Goal: Task Accomplishment & Management: Complete application form

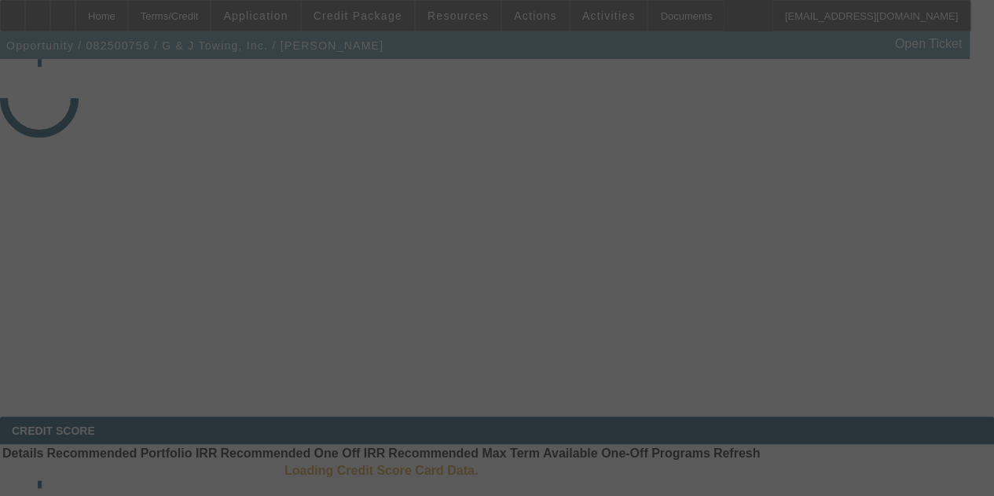
select select "3"
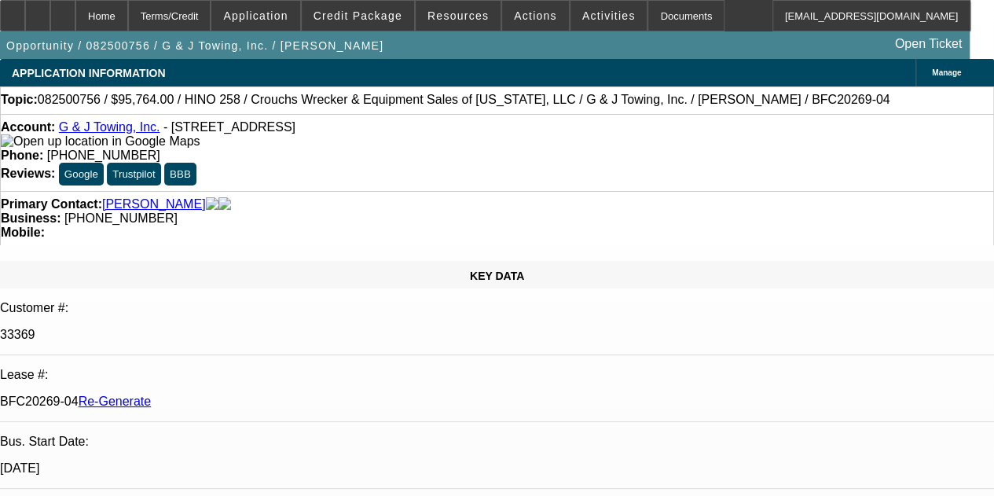
select select "0"
select select "6"
click at [648, 20] on div "Documents" at bounding box center [686, 15] width 77 height 31
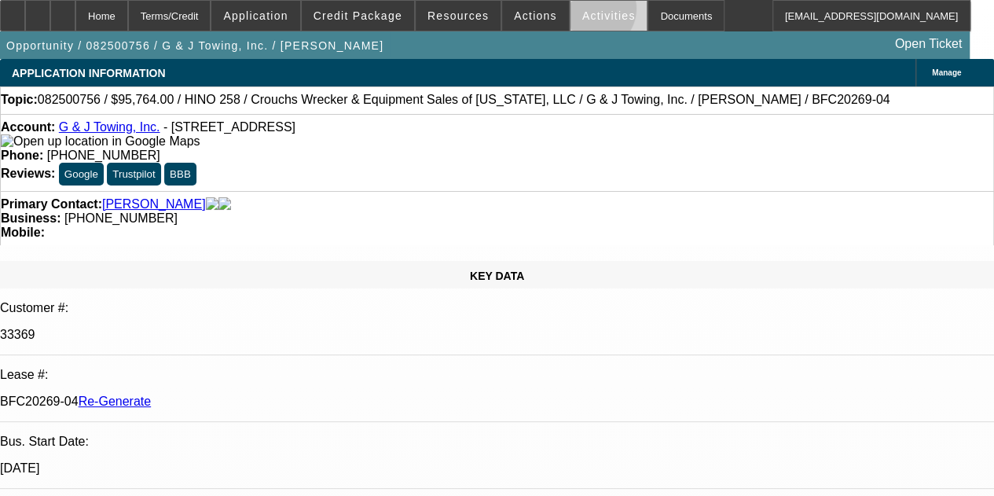
click at [583, 13] on span "Activities" at bounding box center [609, 15] width 53 height 13
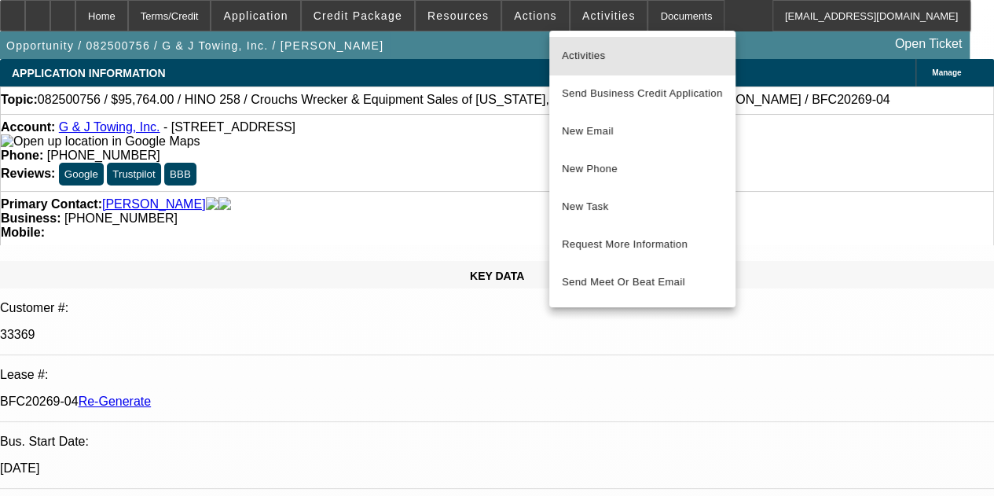
click at [579, 43] on button "Activities" at bounding box center [643, 56] width 186 height 38
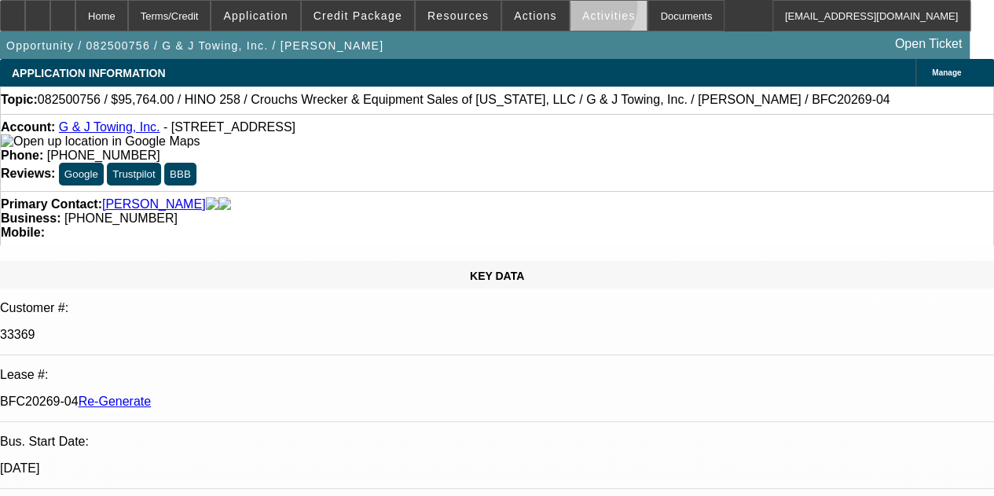
click at [583, 10] on span "Activities" at bounding box center [609, 15] width 53 height 13
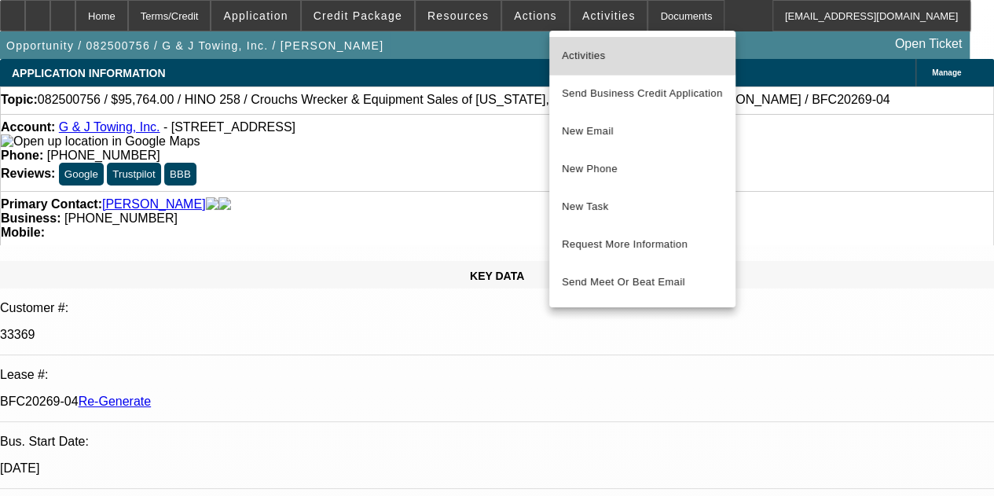
click at [575, 47] on span "Activities" at bounding box center [642, 55] width 161 height 19
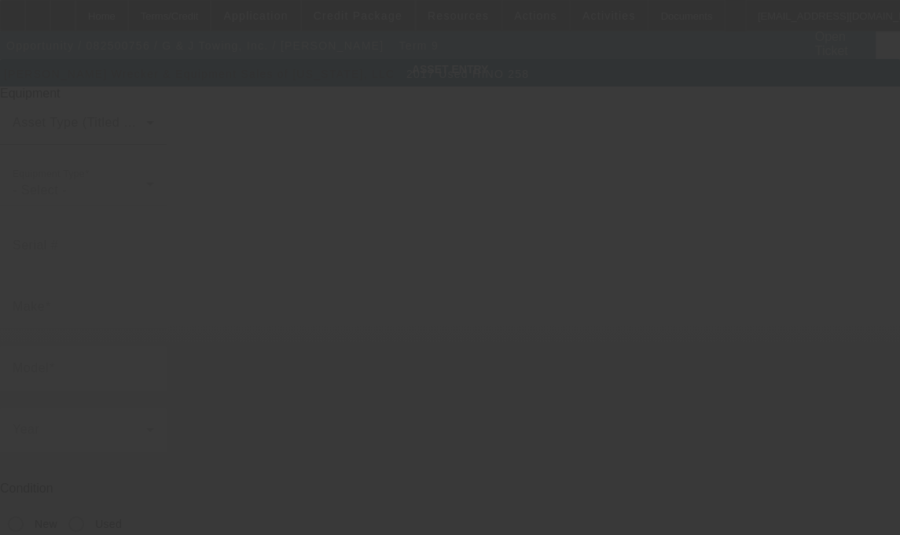
type input "[US_VEHICLE_IDENTIFICATION_NUMBER]"
type input "Hino"
type input "258"
radio input "true"
type input "[STREET_ADDRESS]"
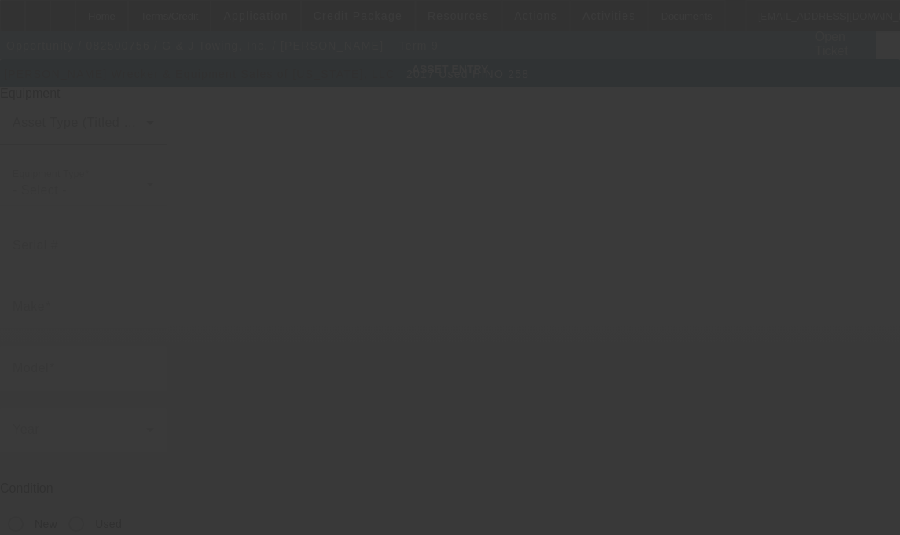
type input "[GEOGRAPHIC_DATA]"
type input "32935"
type input "Brevard"
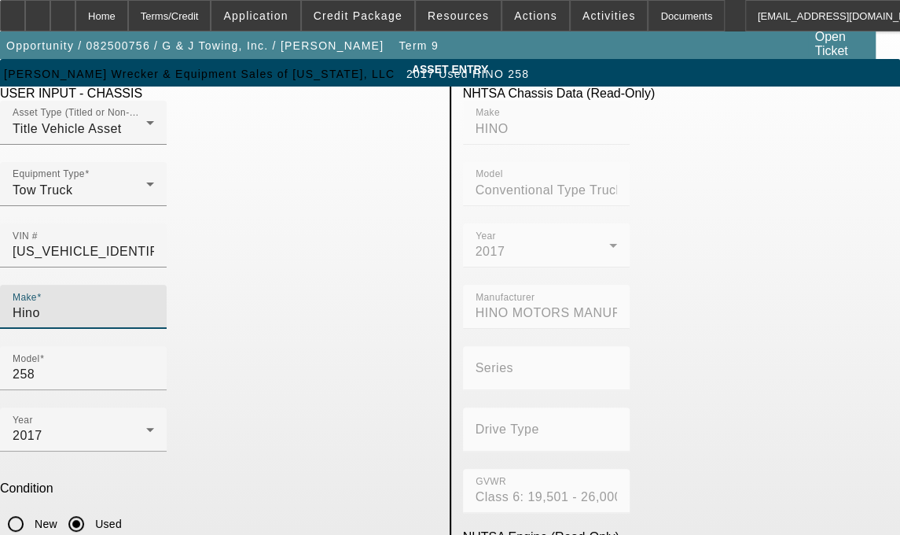
click at [124, 303] on input "Hino" at bounding box center [84, 312] width 142 height 19
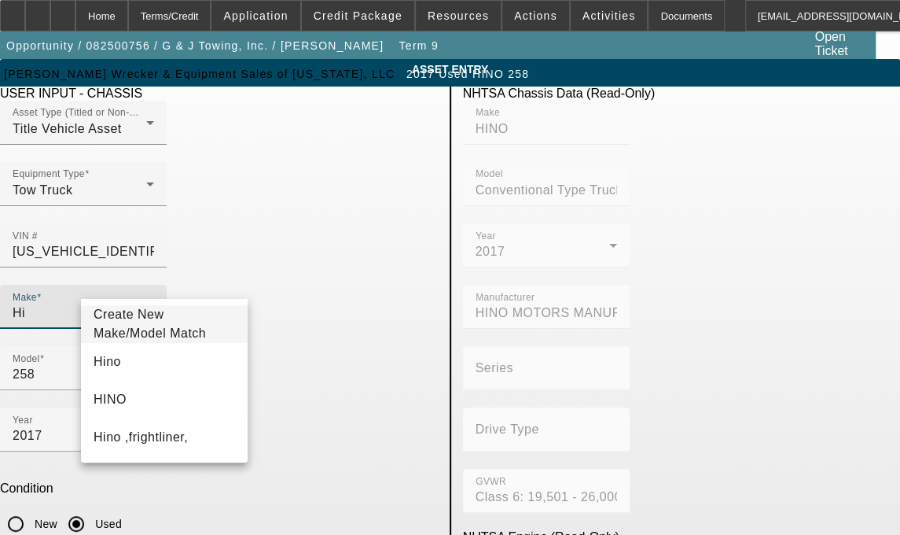
type input "H"
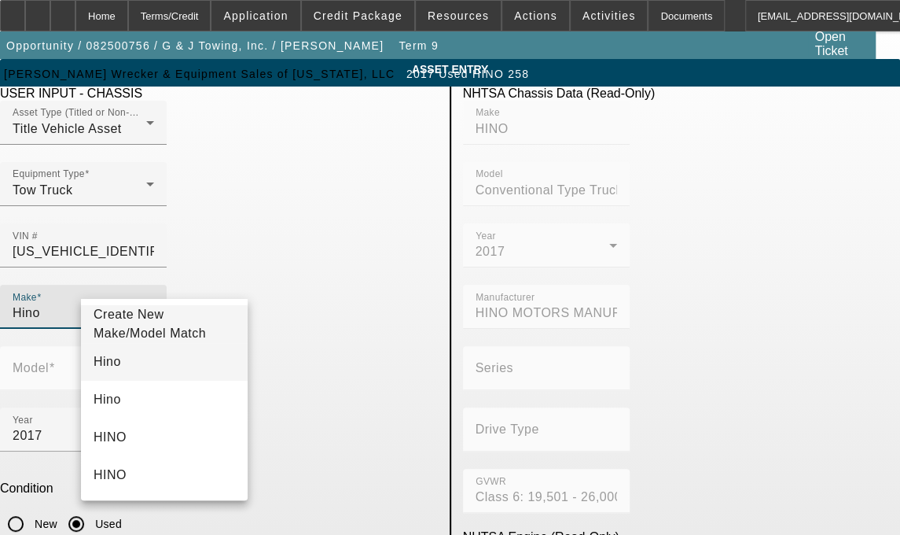
click at [118, 373] on mat-option "Hino" at bounding box center [164, 362] width 167 height 38
type input "Hino"
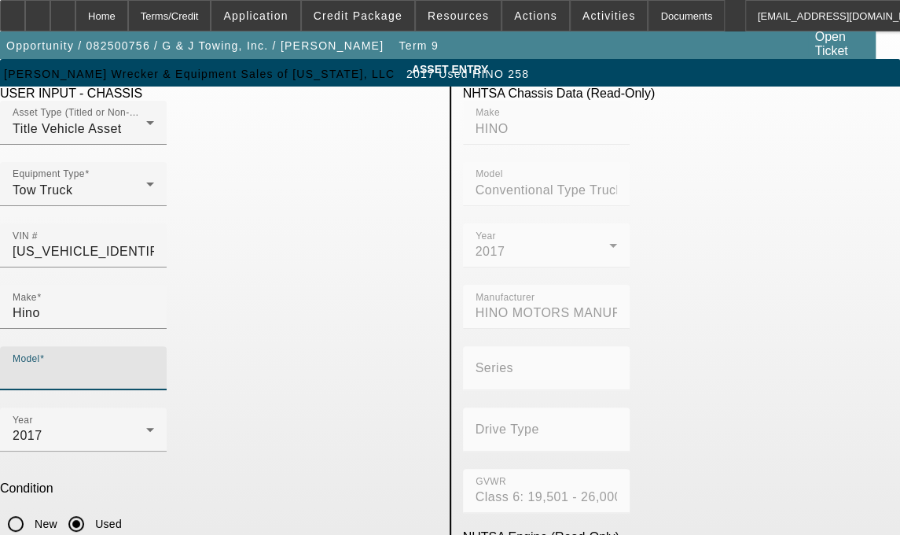
click at [154, 365] on input "Model" at bounding box center [84, 374] width 142 height 19
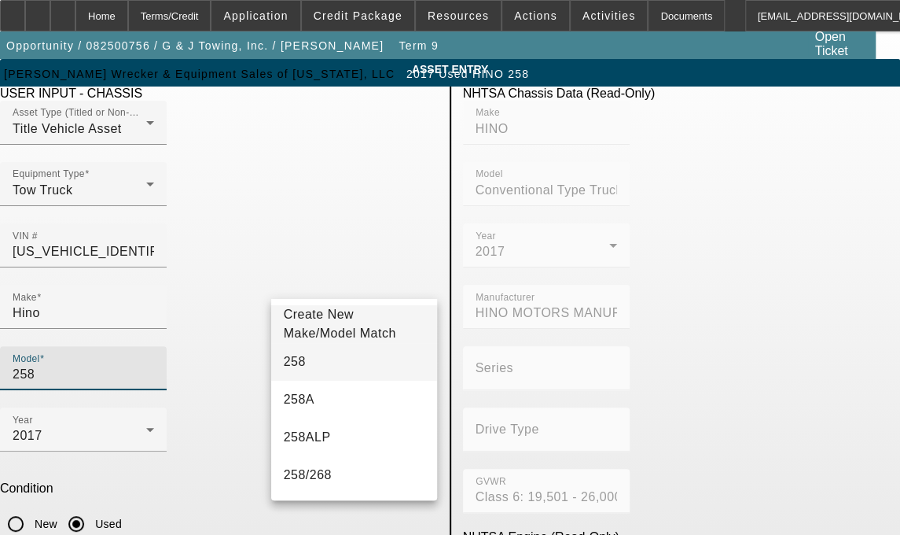
type input "258"
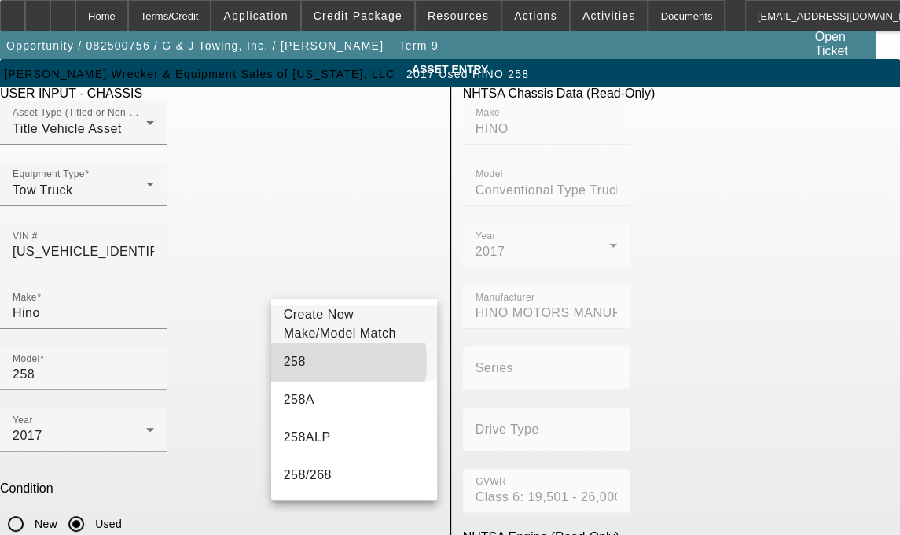
click at [296, 368] on span "258" at bounding box center [295, 361] width 22 height 13
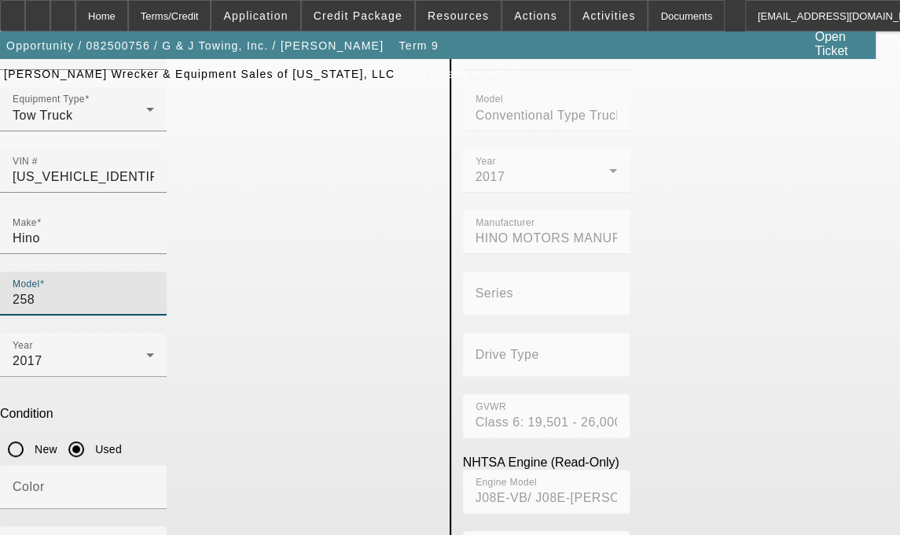
scroll to position [76, 0]
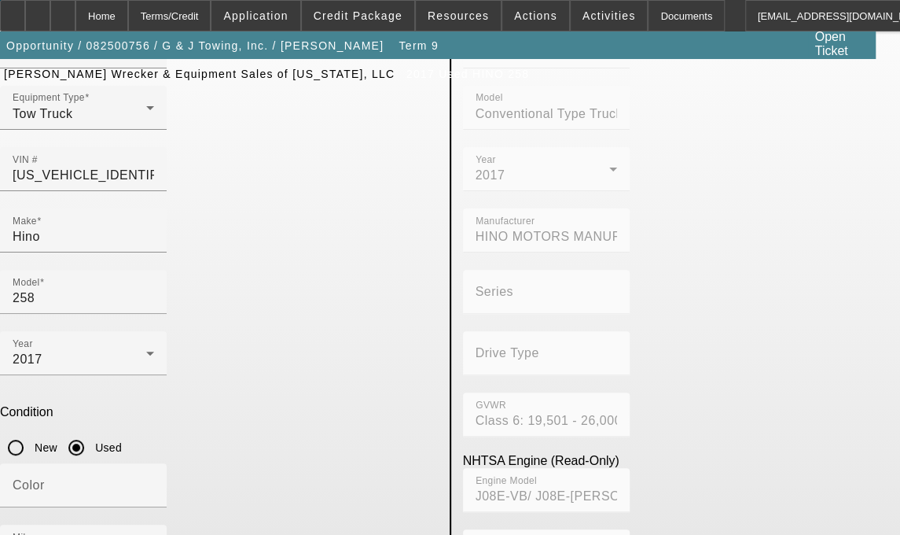
type textarea "with"
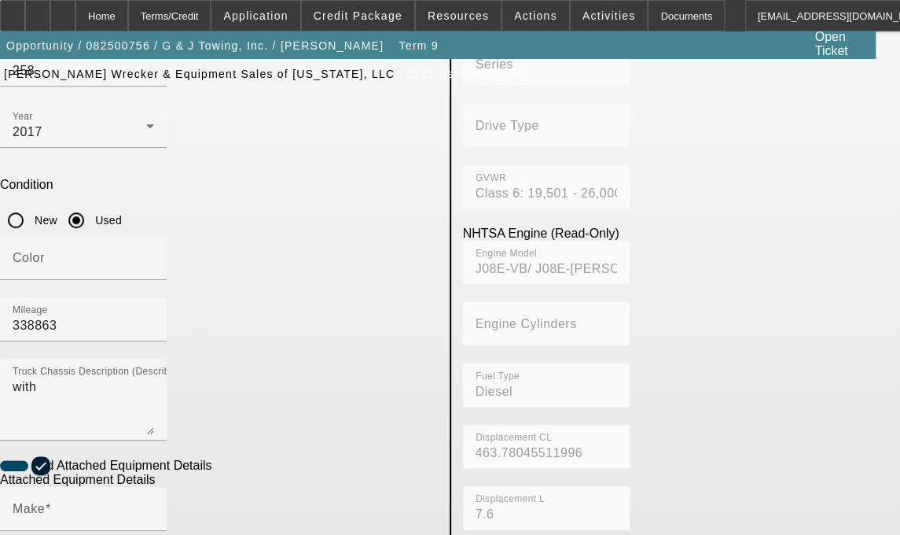
scroll to position [318, 0]
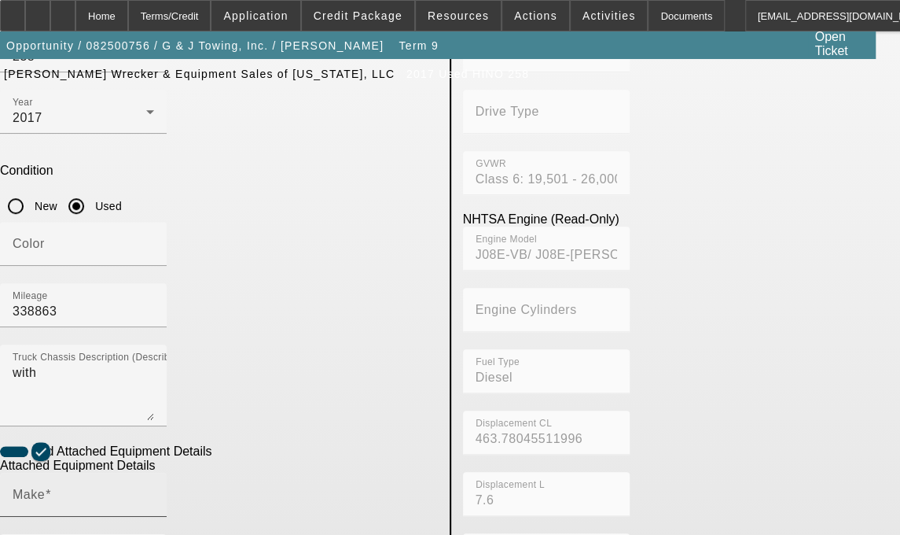
click at [51, 487] on span at bounding box center [48, 493] width 6 height 13
click at [127, 491] on input "Make" at bounding box center [84, 500] width 142 height 19
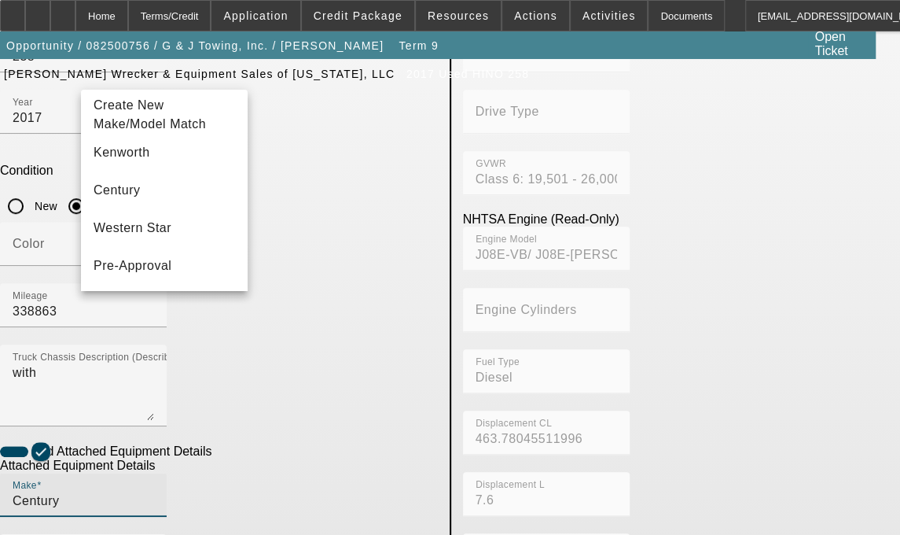
type input "Century"
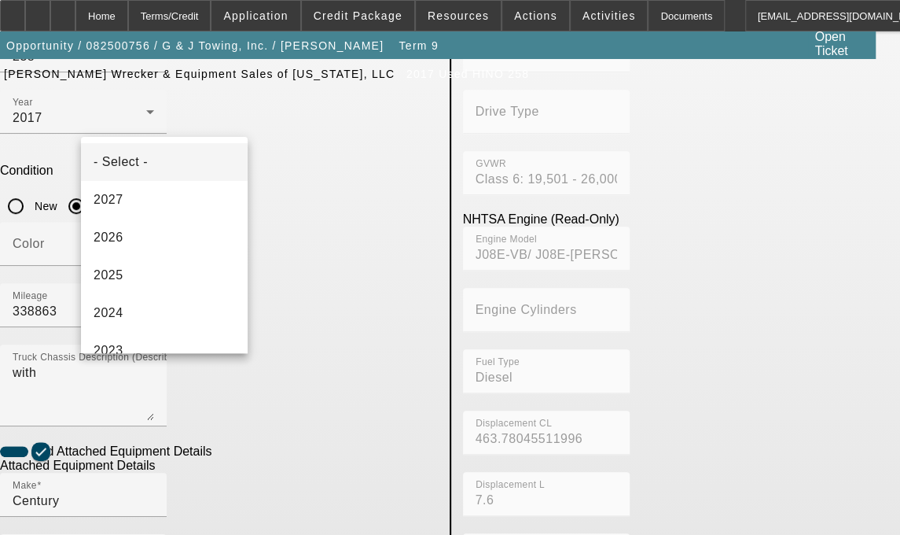
click at [240, 373] on div at bounding box center [450, 267] width 900 height 535
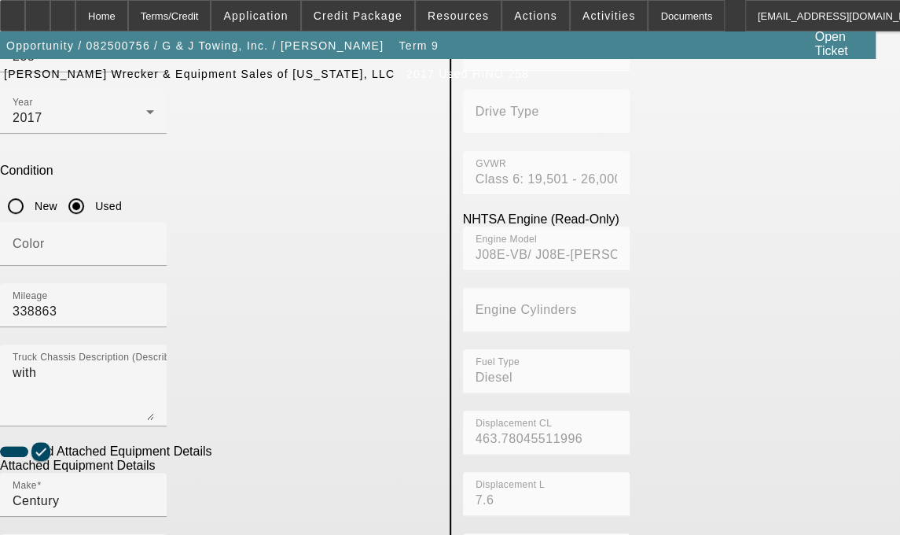
radio input "true"
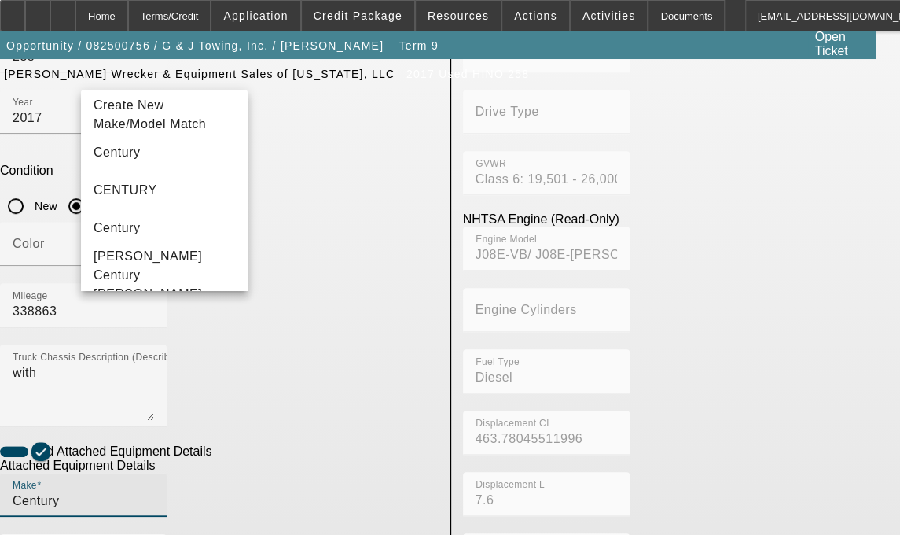
click at [154, 491] on input "Century" at bounding box center [84, 500] width 142 height 19
click at [116, 229] on span "Century" at bounding box center [117, 228] width 47 height 19
type input "Century"
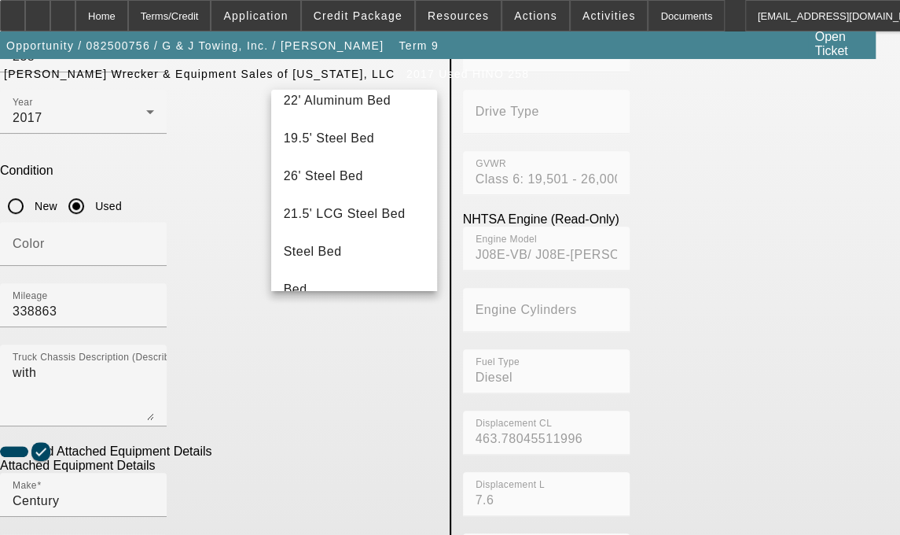
scroll to position [0, 0]
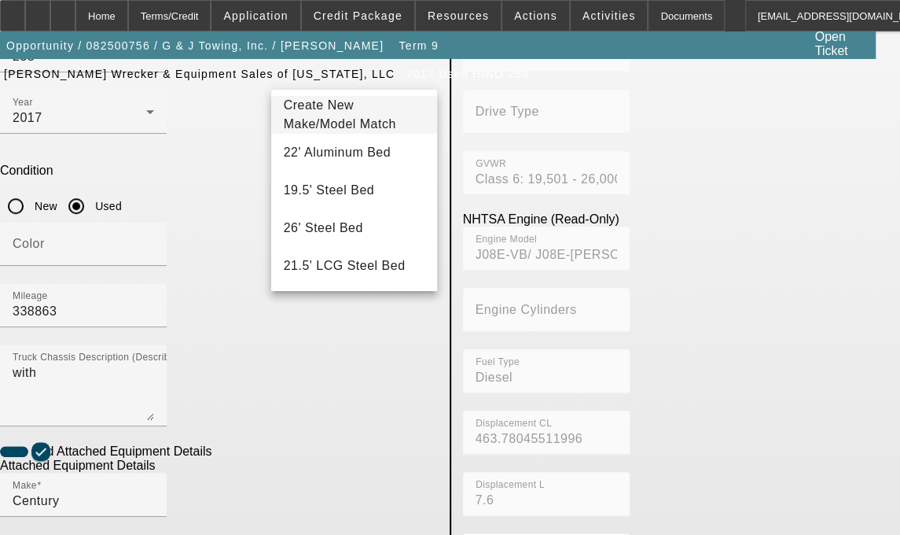
type input "Bed"
click at [325, 118] on span "Create New Make/Model Match" at bounding box center [355, 115] width 142 height 38
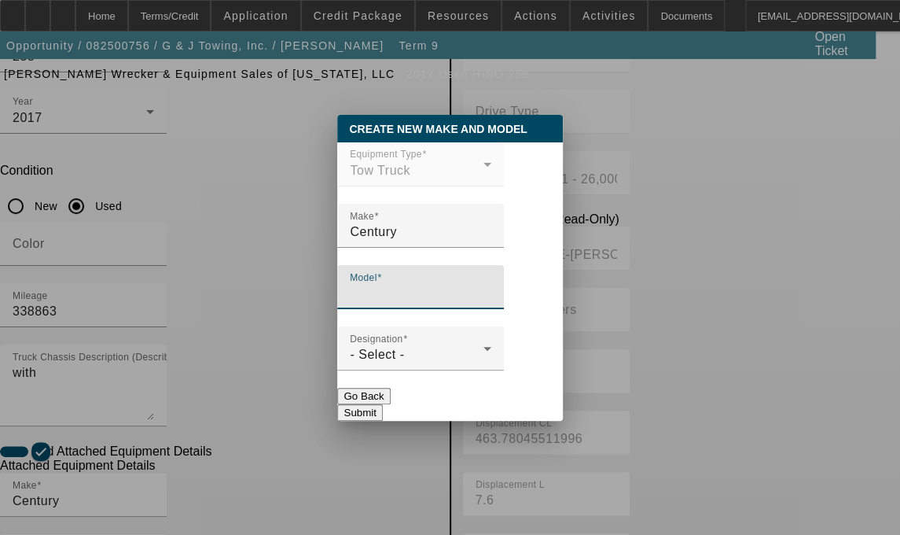
click at [410, 297] on input "Model" at bounding box center [421, 293] width 142 height 19
click at [410, 297] on input "Be" at bounding box center [421, 293] width 142 height 19
type input "Bed"
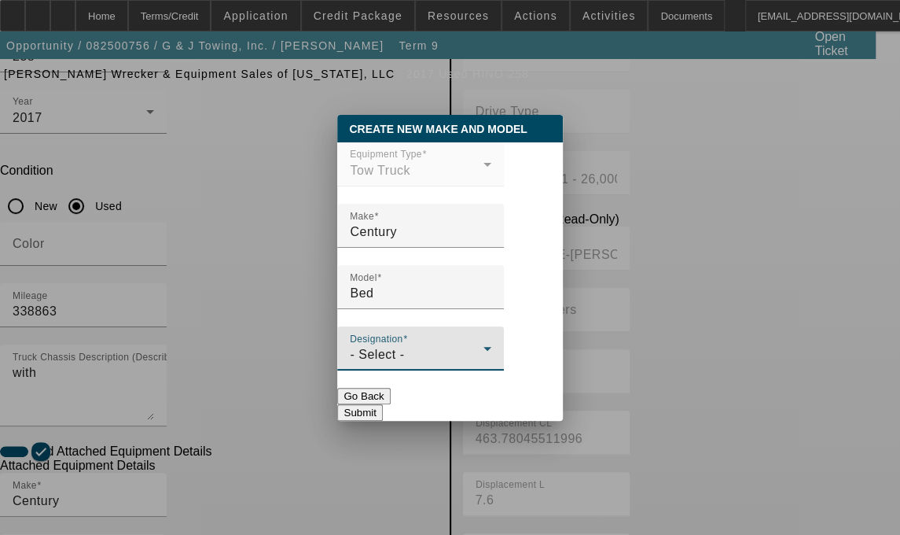
click at [426, 364] on div "- Select -" at bounding box center [417, 354] width 134 height 19
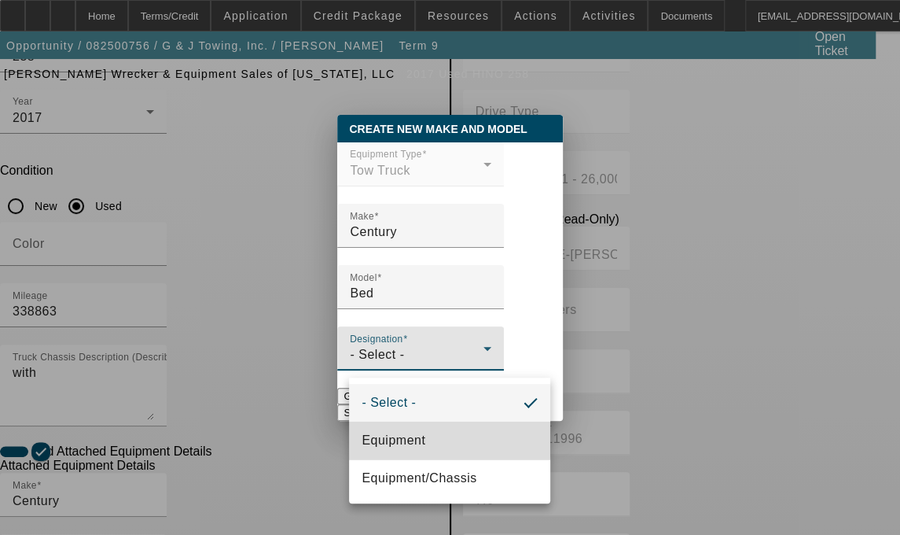
click at [399, 433] on span "Equipment" at bounding box center [394, 440] width 64 height 19
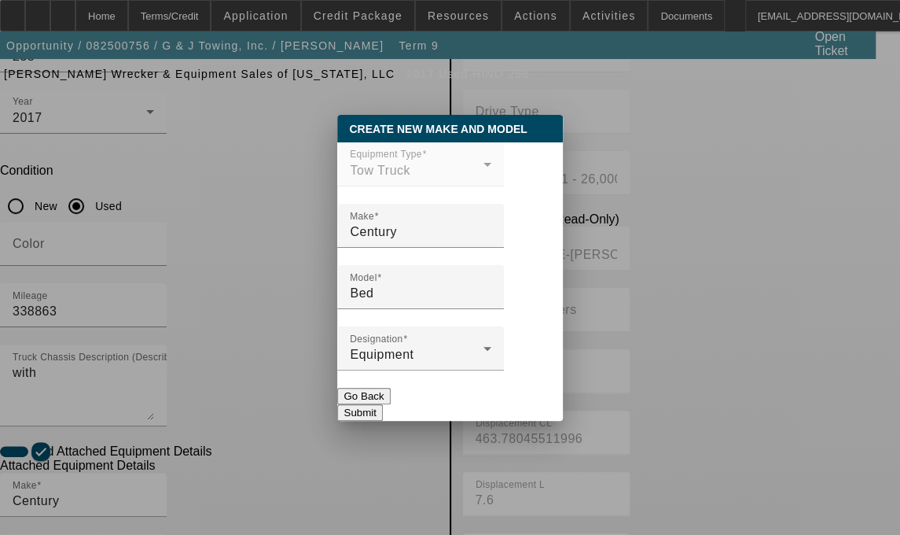
click at [382, 408] on button "Submit" at bounding box center [359, 412] width 45 height 17
type input "Bed"
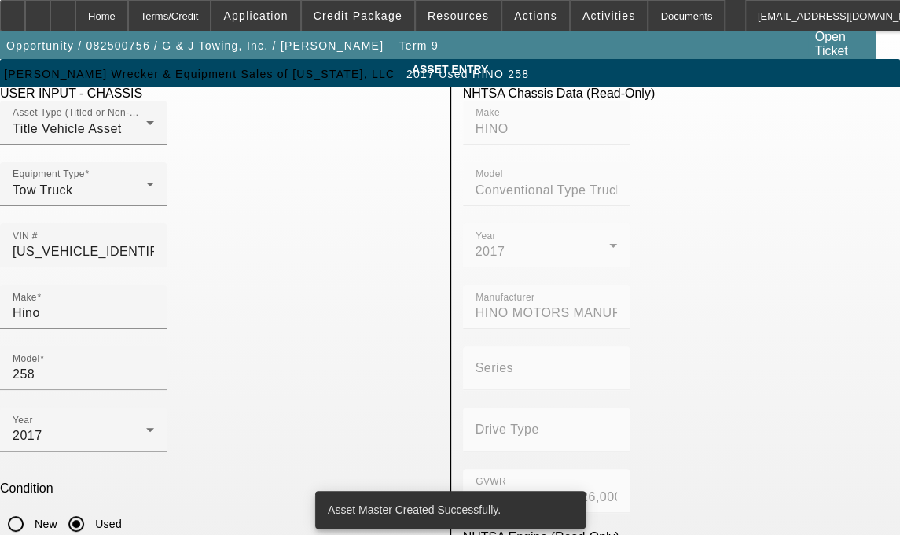
scroll to position [318, 0]
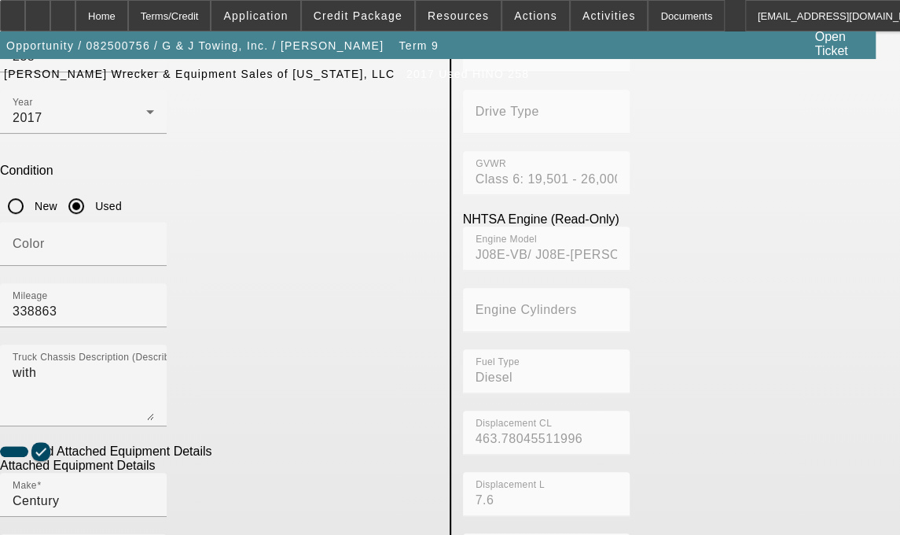
type input "11818GA16"
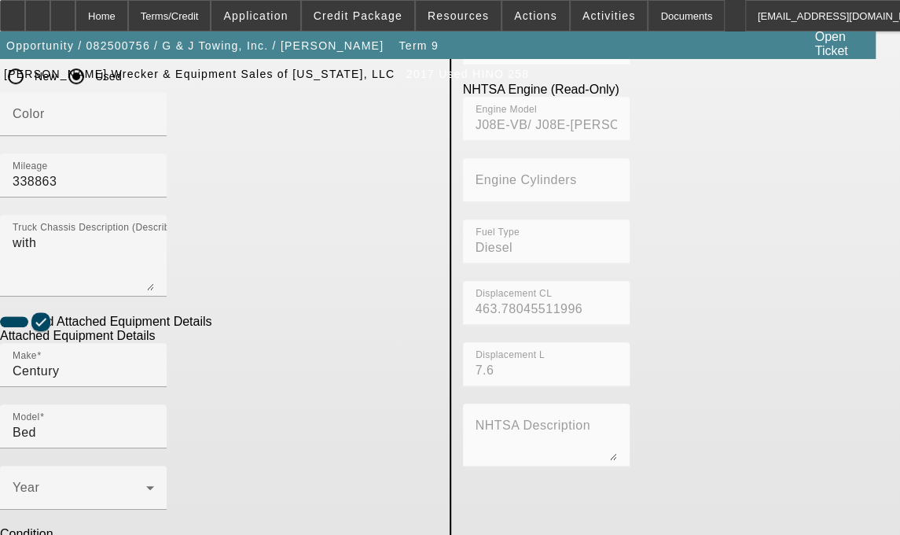
scroll to position [475, 0]
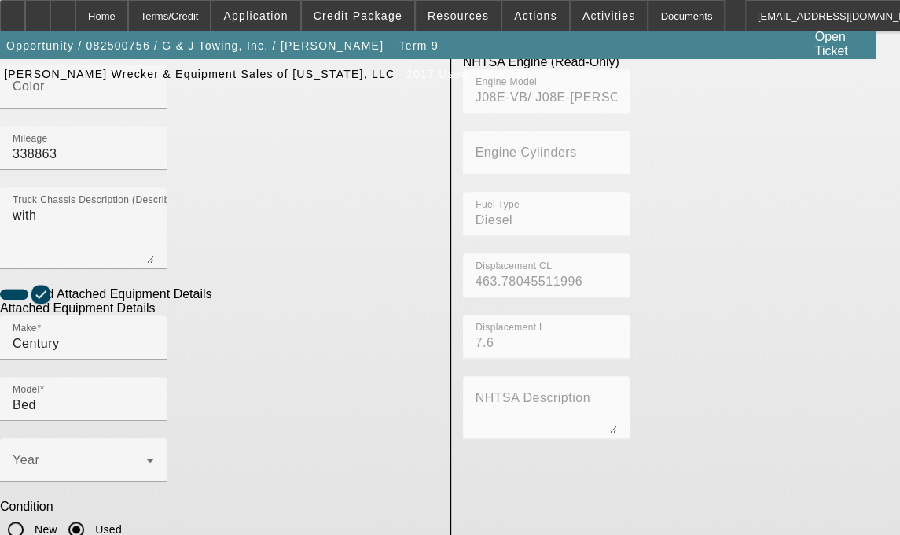
type textarea "includes all accessories and attachments"
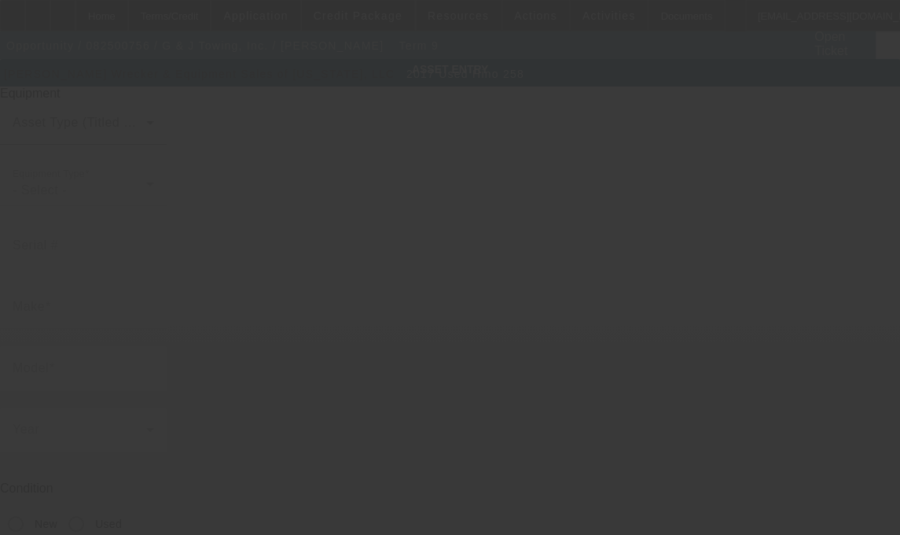
type input "5PVNJ8JN2H4S52848"
type input "Hino"
type input "258"
radio input "true"
type textarea "with"
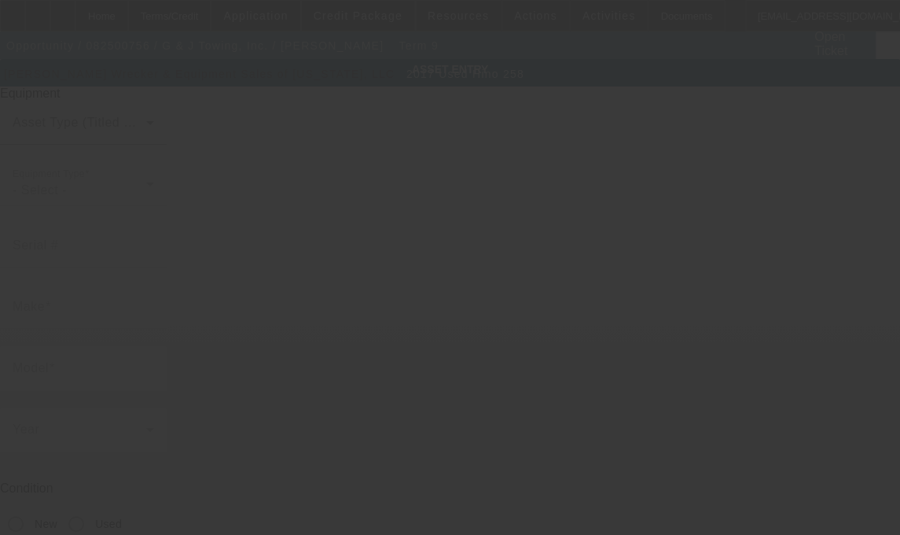
type input "[STREET_ADDRESS]"
type input "[GEOGRAPHIC_DATA]"
type input "32935"
type input "Brevard"
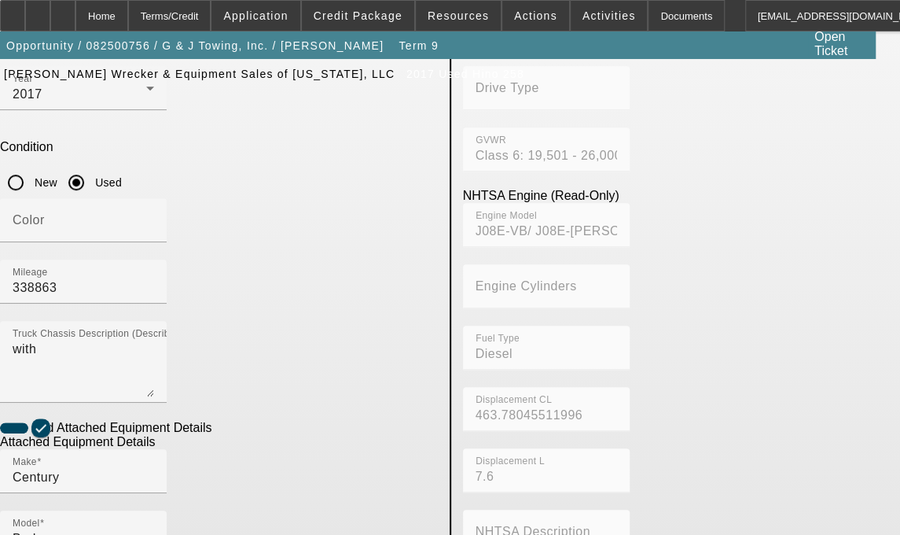
scroll to position [343, 0]
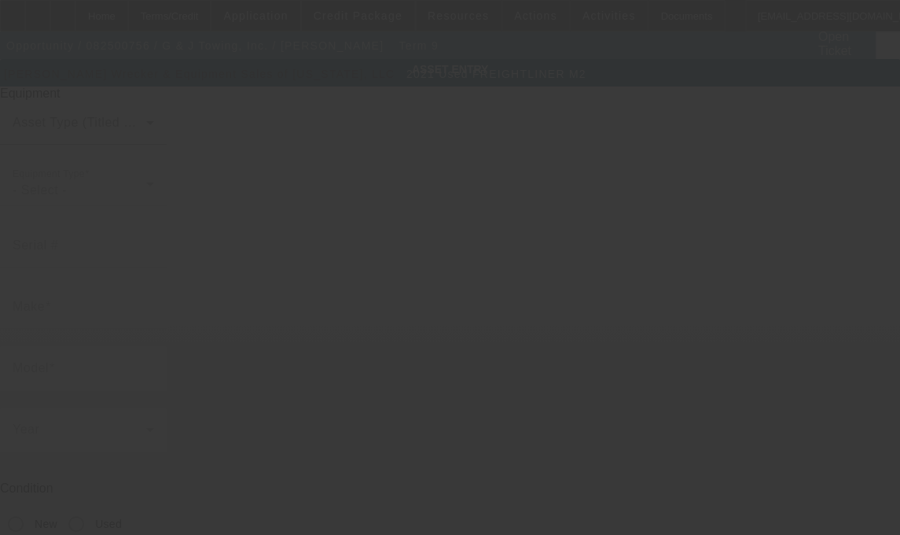
type input "1FVACWFC4MHNS7256"
type input "Freightliner"
type input "M2"
radio input "true"
type input "2125 Avocado Ave"
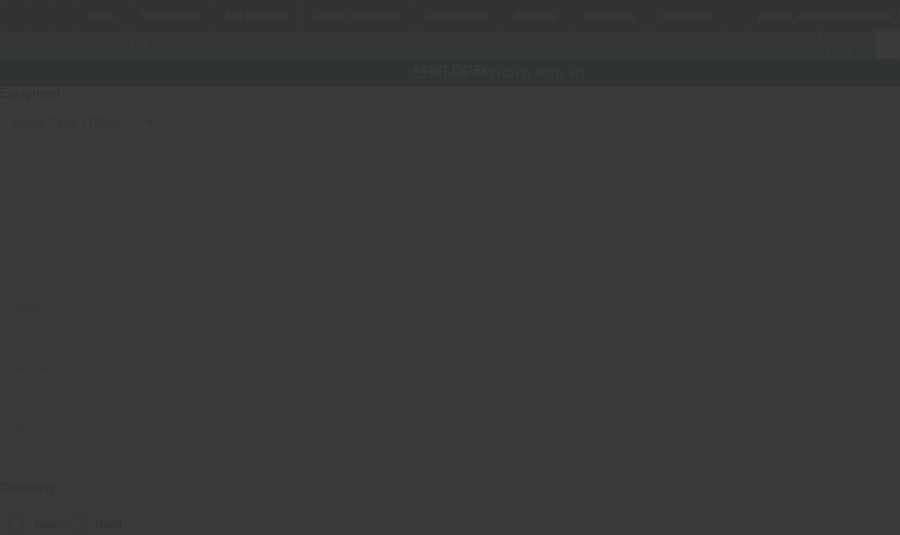
type input "Melbourne"
type input "32935"
type input "Brevard"
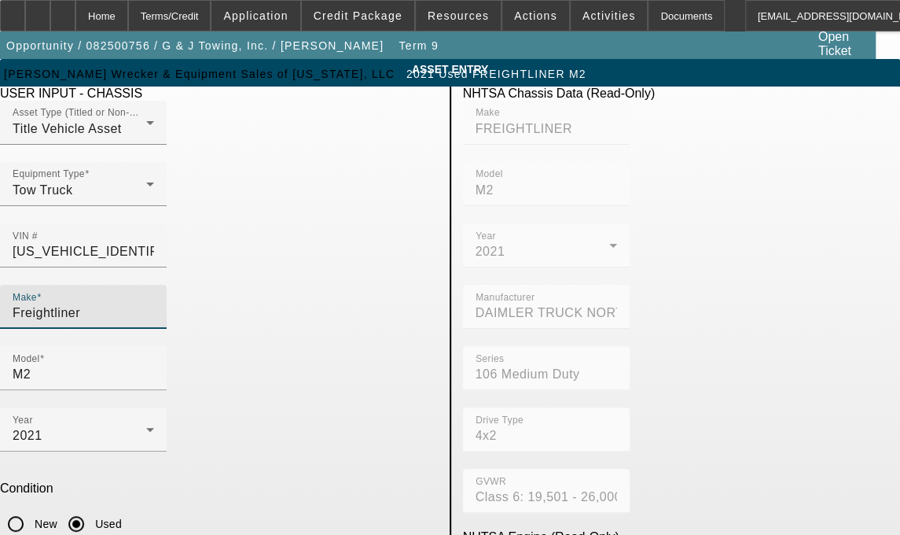
click at [150, 303] on input "Freightliner" at bounding box center [84, 312] width 142 height 19
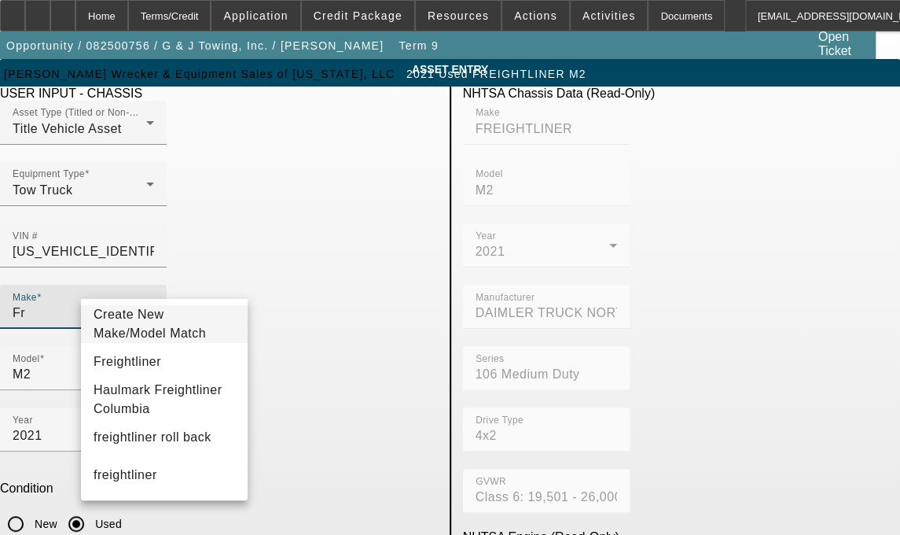
type input "F"
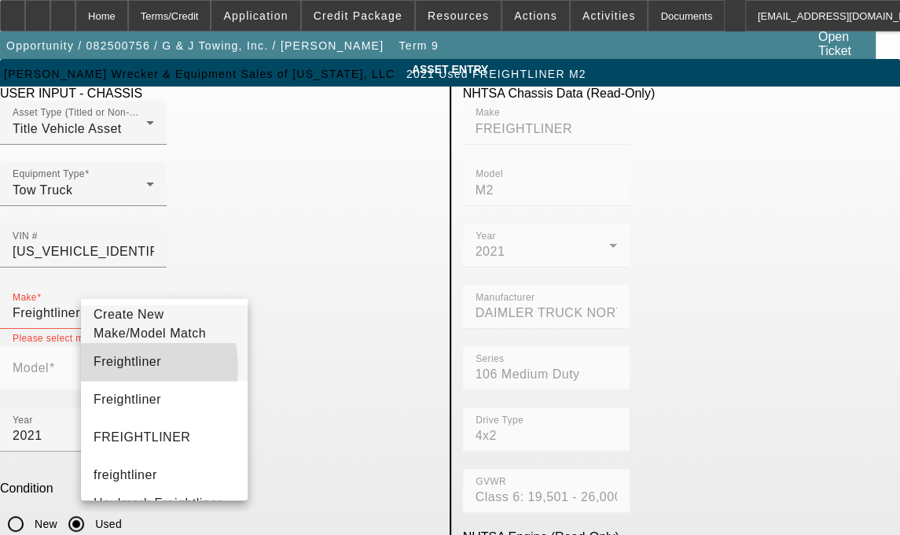
click at [116, 371] on span "Freightliner" at bounding box center [128, 361] width 68 height 19
type input "Freightliner"
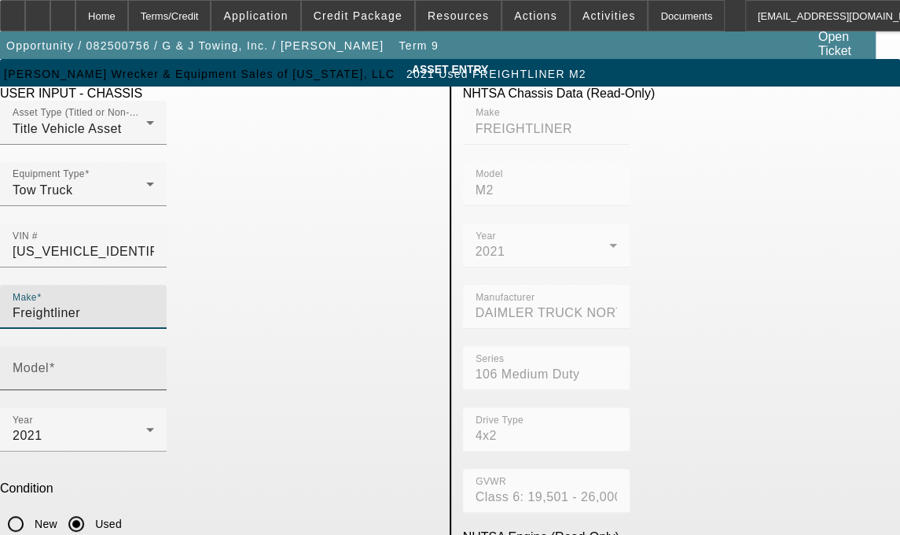
click at [154, 346] on div "Model" at bounding box center [84, 368] width 142 height 44
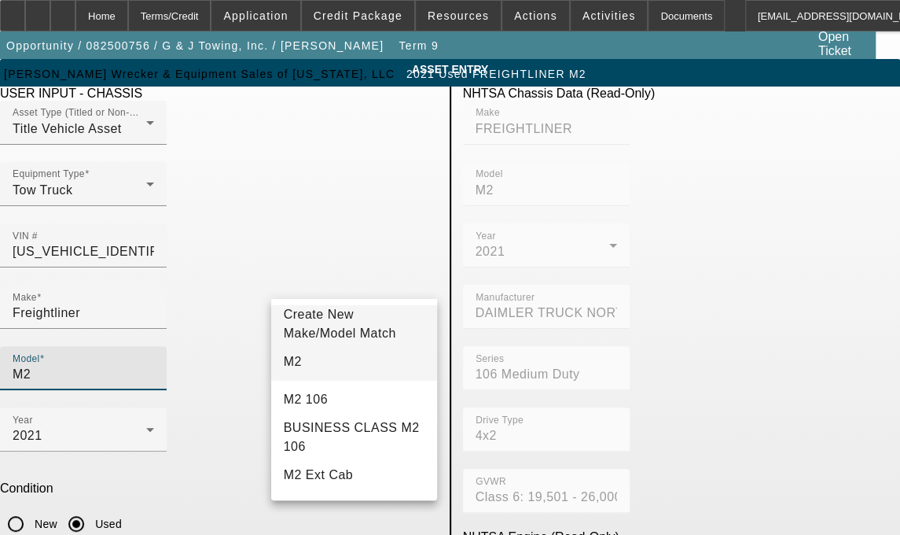
type input "M2"
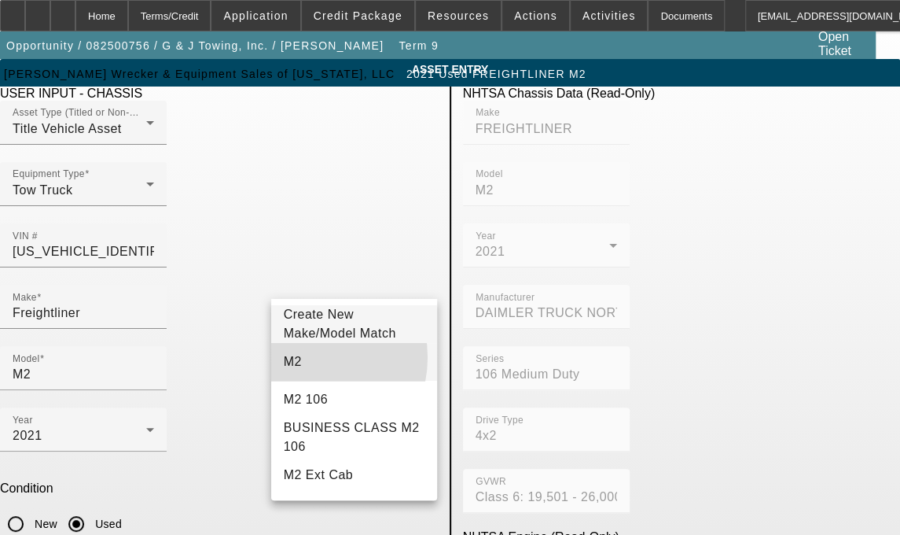
click at [303, 365] on mat-option "M2" at bounding box center [354, 362] width 167 height 38
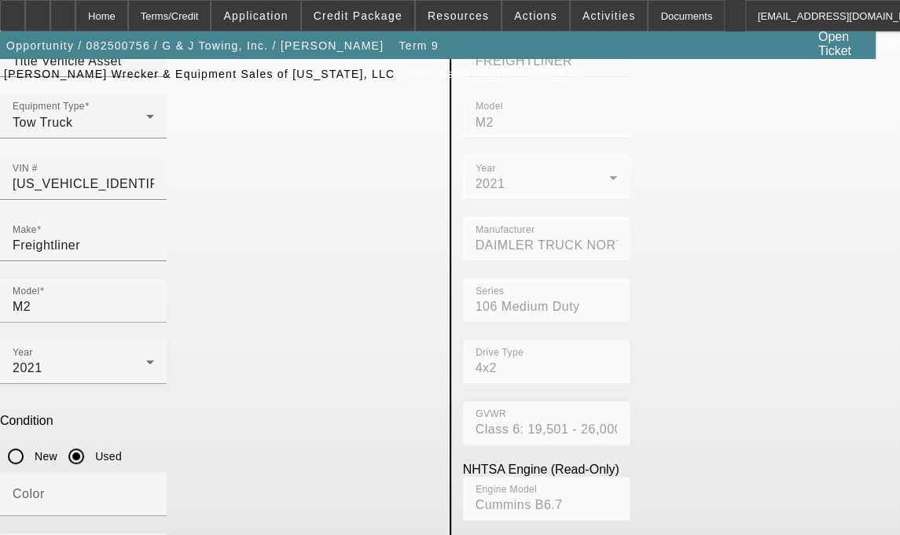
scroll to position [153, 0]
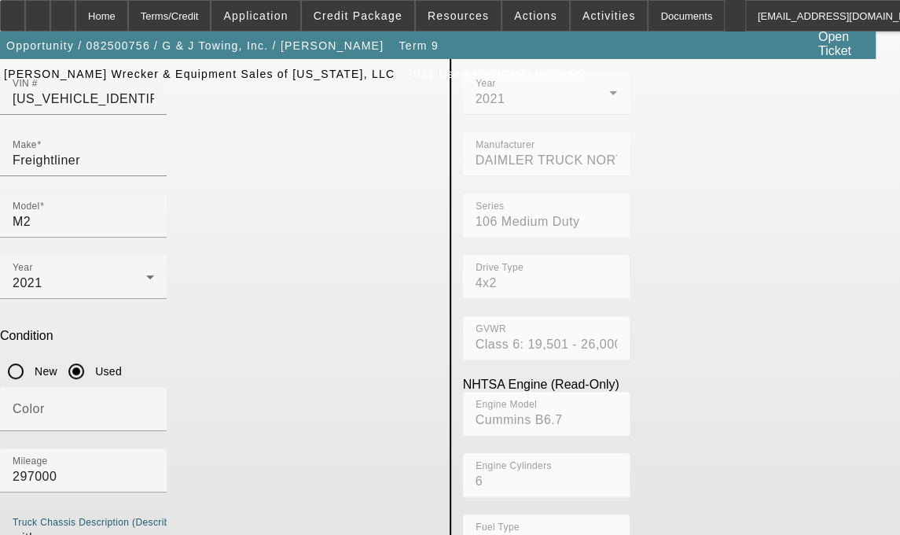
type textarea "with"
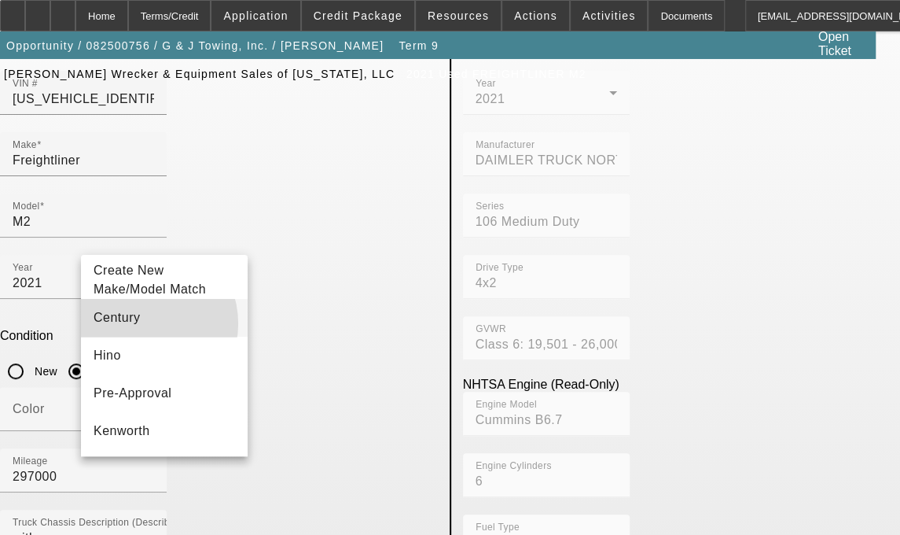
click at [141, 333] on mat-option "Century" at bounding box center [164, 318] width 167 height 38
type input "Century"
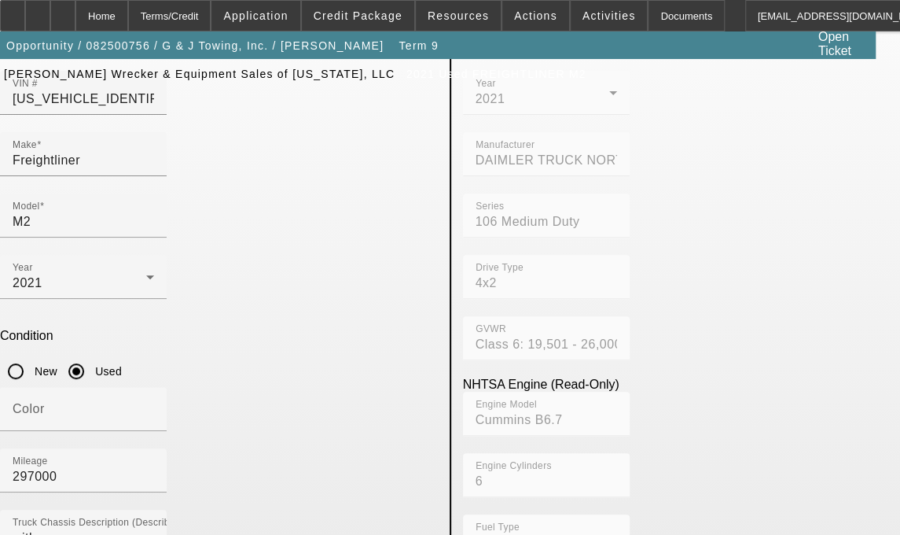
type input "C"
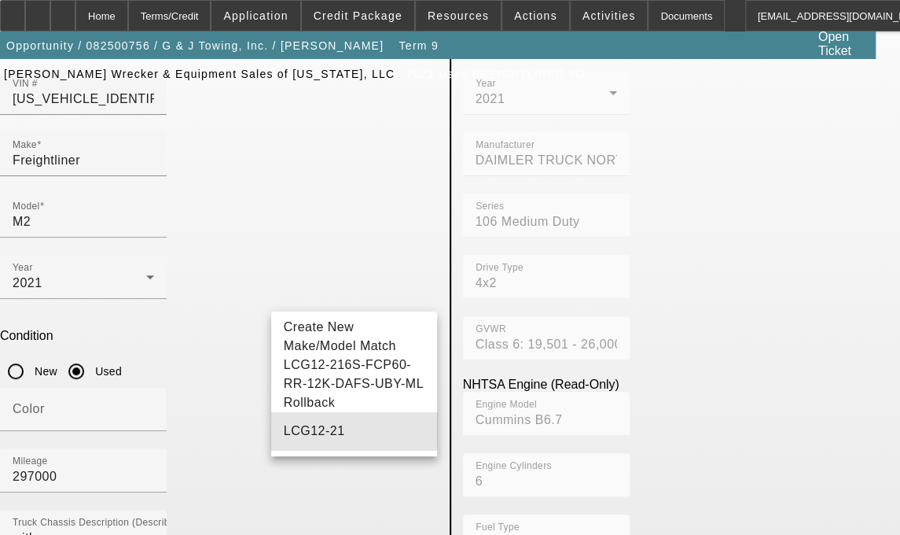
click at [324, 426] on span "LCG12-21" at bounding box center [314, 430] width 61 height 13
type input "LCG12-21"
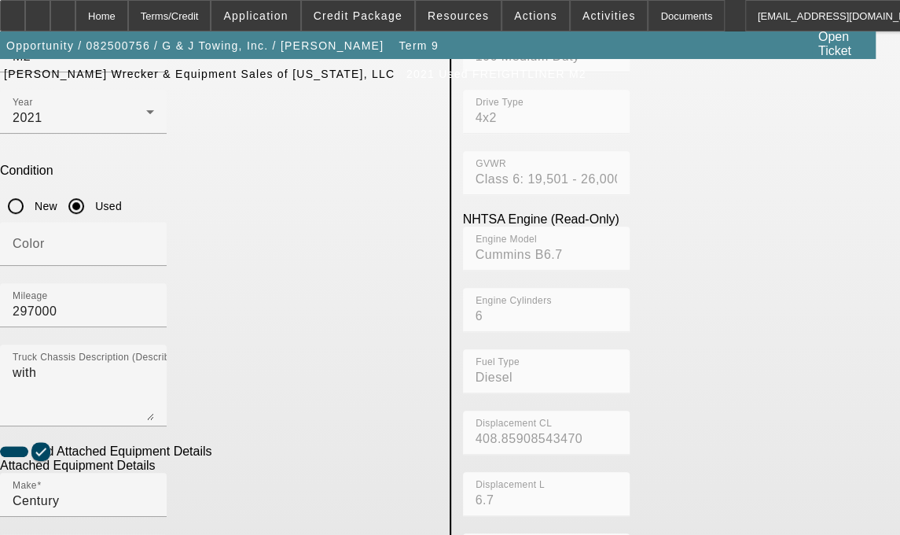
scroll to position [355, 0]
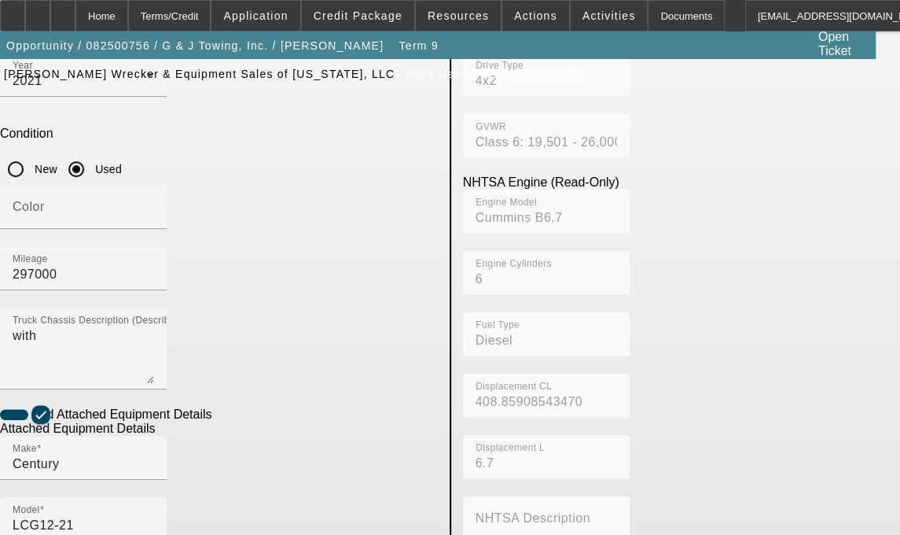
radio input "true"
type input "11043HK20"
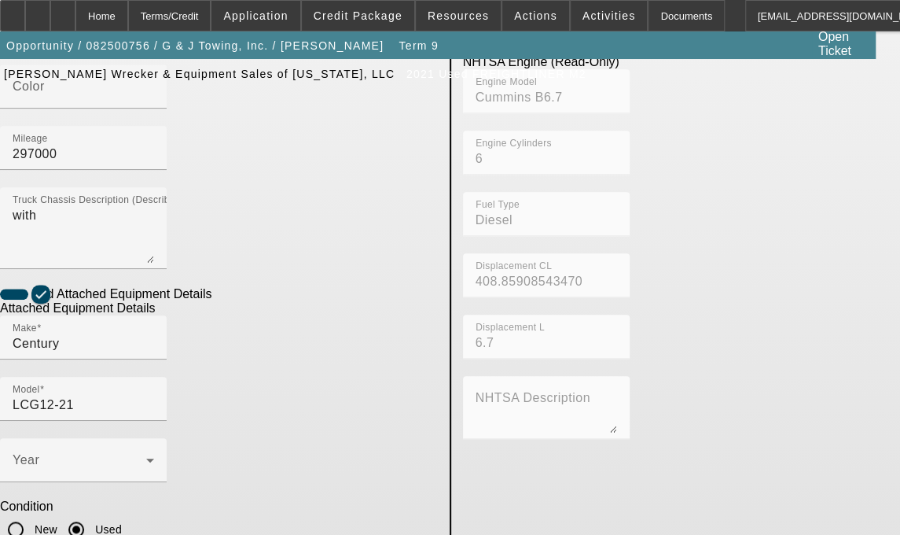
type textarea "includes all accessories, attachments and options"
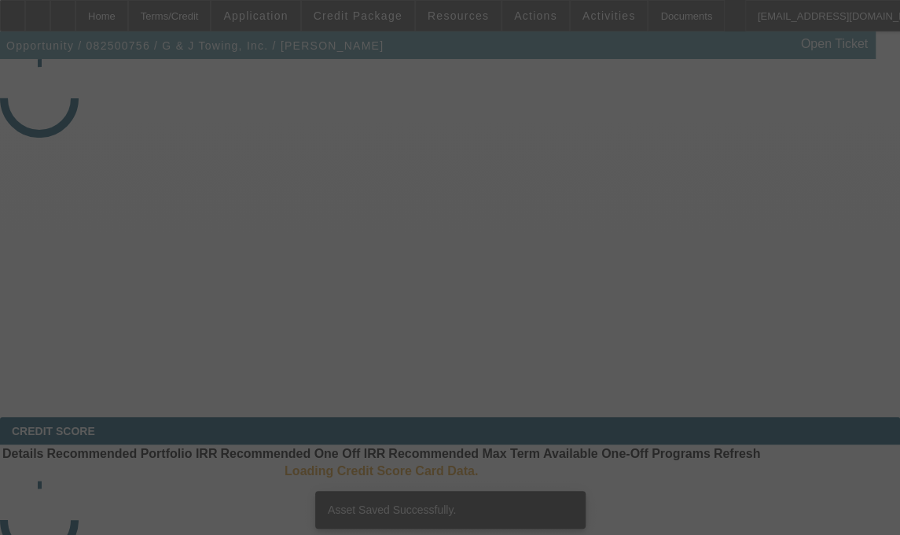
select select "3"
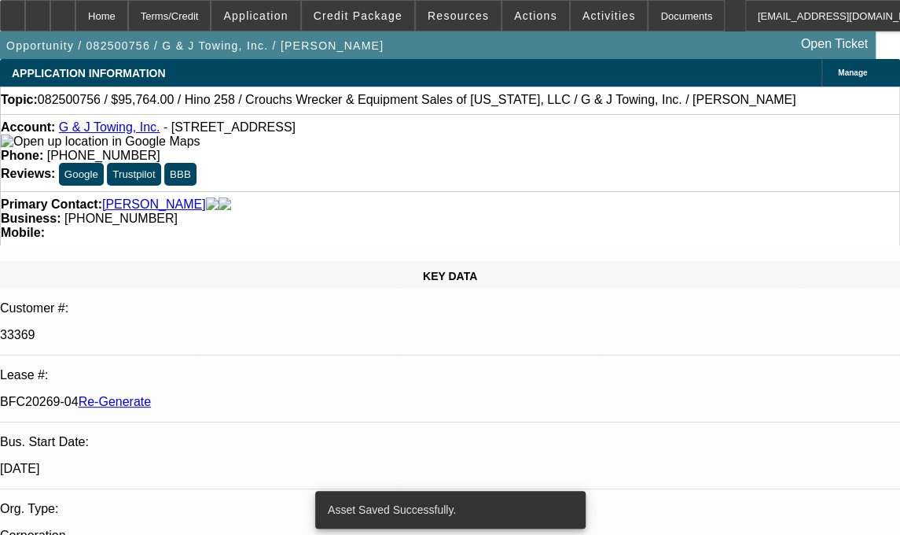
select select "0"
select select "6"
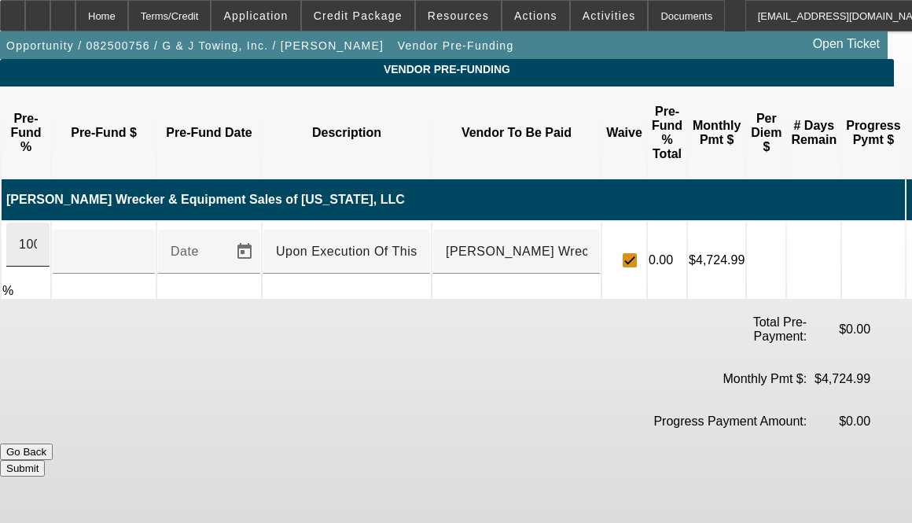
click at [50, 222] on div "100" at bounding box center [27, 244] width 43 height 44
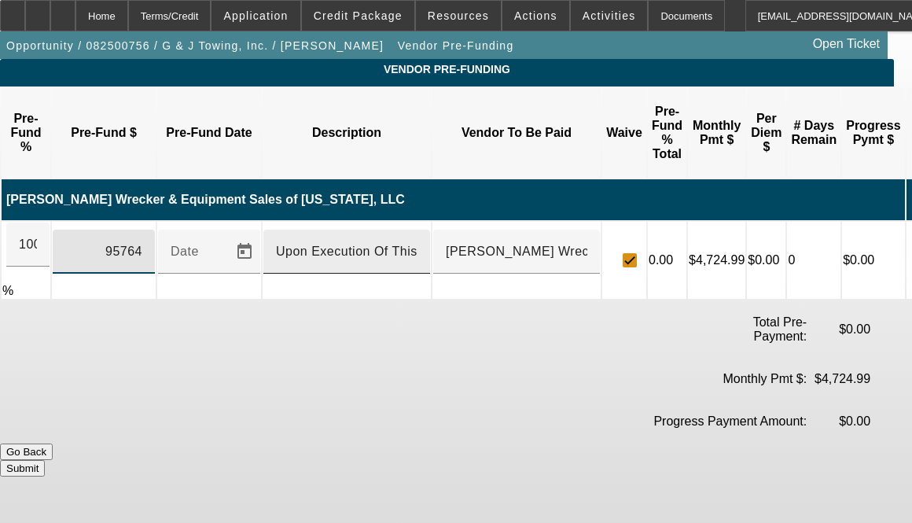
type input "$95,764.00"
click at [384, 242] on input "Upon Execution Of This Agreement" at bounding box center [347, 251] width 142 height 19
type input "Upon Execution of This Agreement"
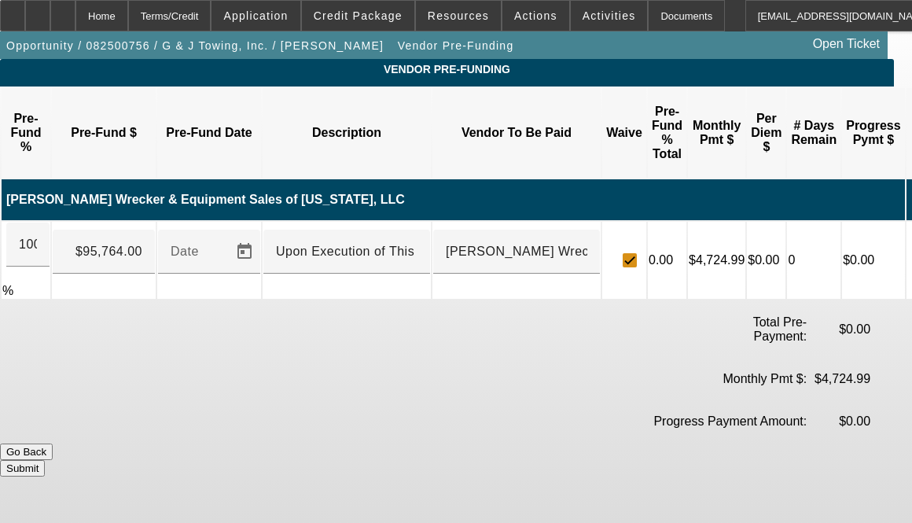
click at [45, 460] on button "Submit" at bounding box center [22, 468] width 45 height 17
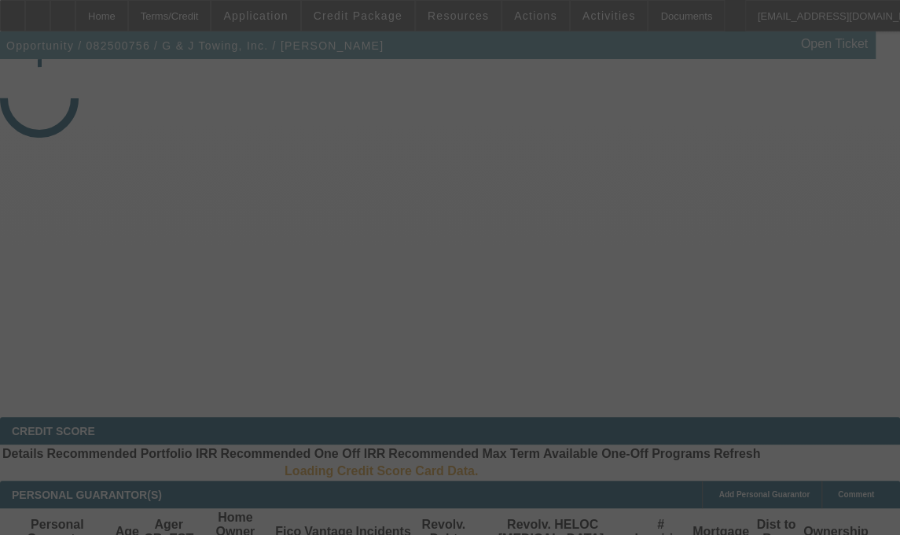
select select "3"
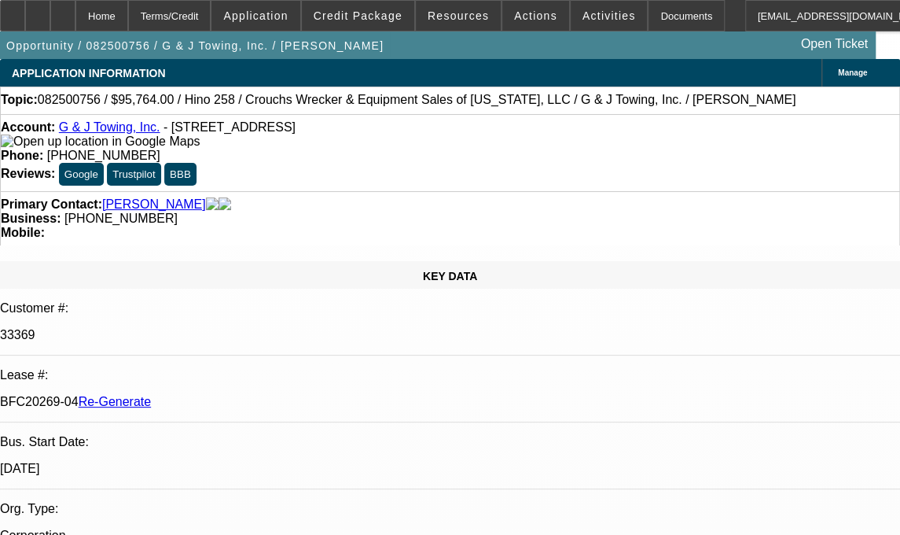
select select "0"
select select "1"
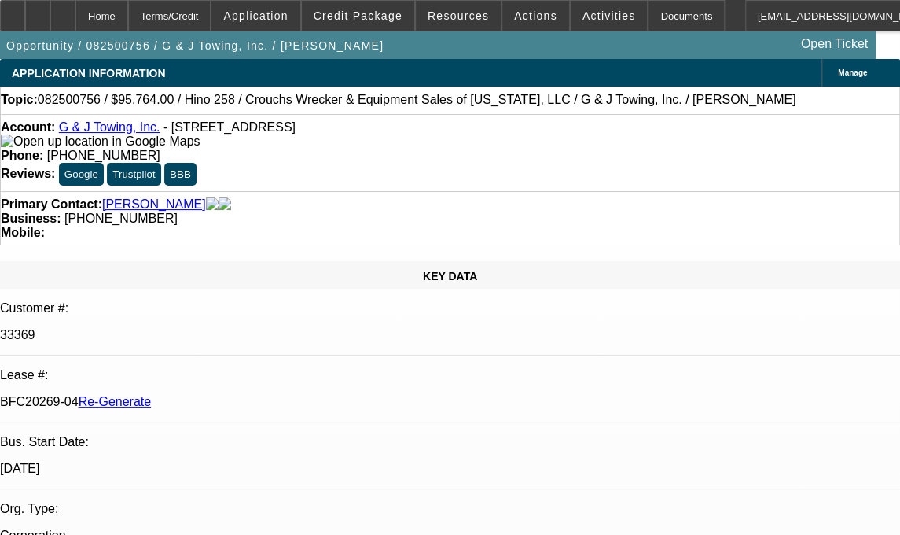
select select "6"
